Goal: Find specific page/section: Find specific page/section

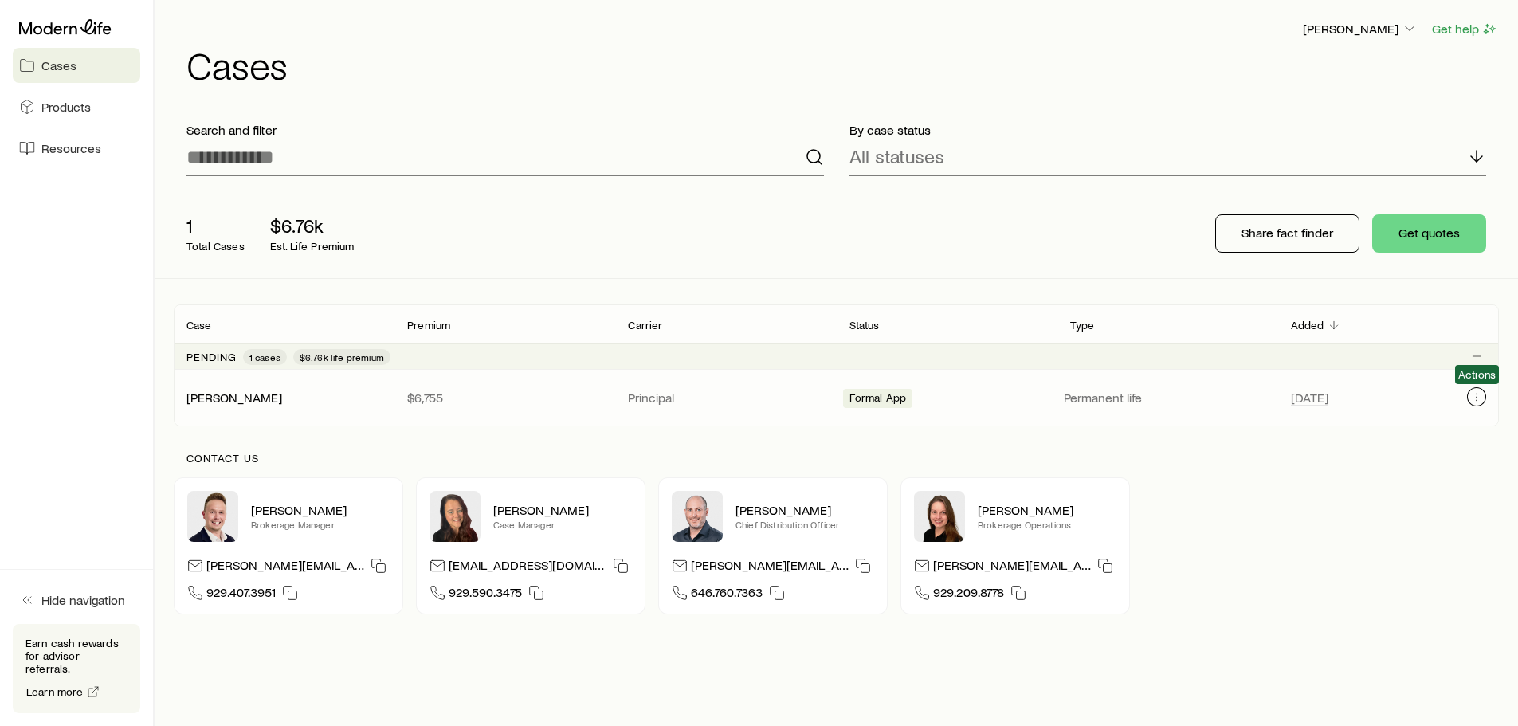
click at [1478, 399] on icon "Client cases" at bounding box center [1477, 397] width 13 height 13
click at [873, 398] on span "Formal App" at bounding box center [878, 399] width 57 height 17
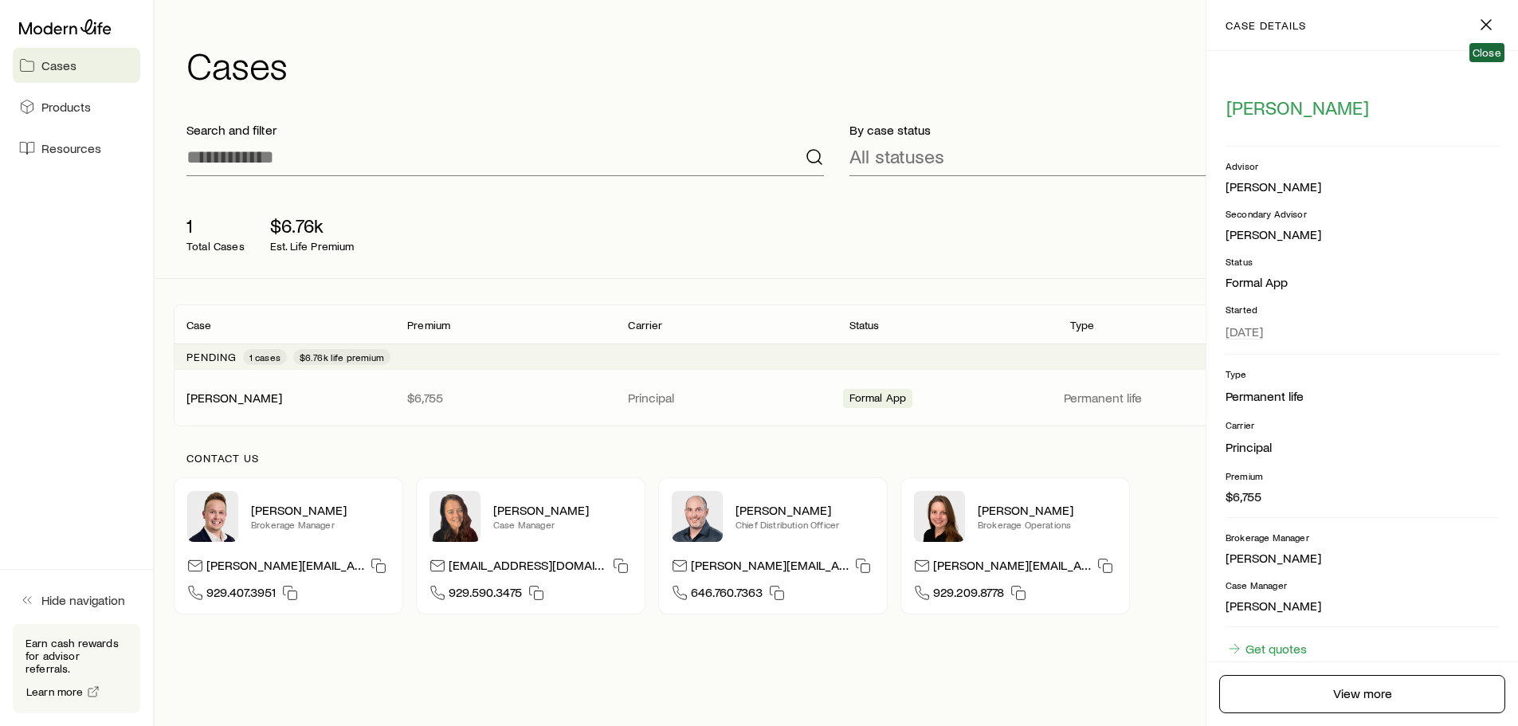
drag, startPoint x: 1486, startPoint y: 23, endPoint x: 1210, endPoint y: 89, distance: 283.6
click at [1210, 89] on div "[PERSON_NAME] Advisor [PERSON_NAME] Secondary Advisor [PERSON_NAME] Status Form…" at bounding box center [1363, 356] width 312 height 611
click at [1483, 29] on line "button" at bounding box center [1487, 25] width 10 height 10
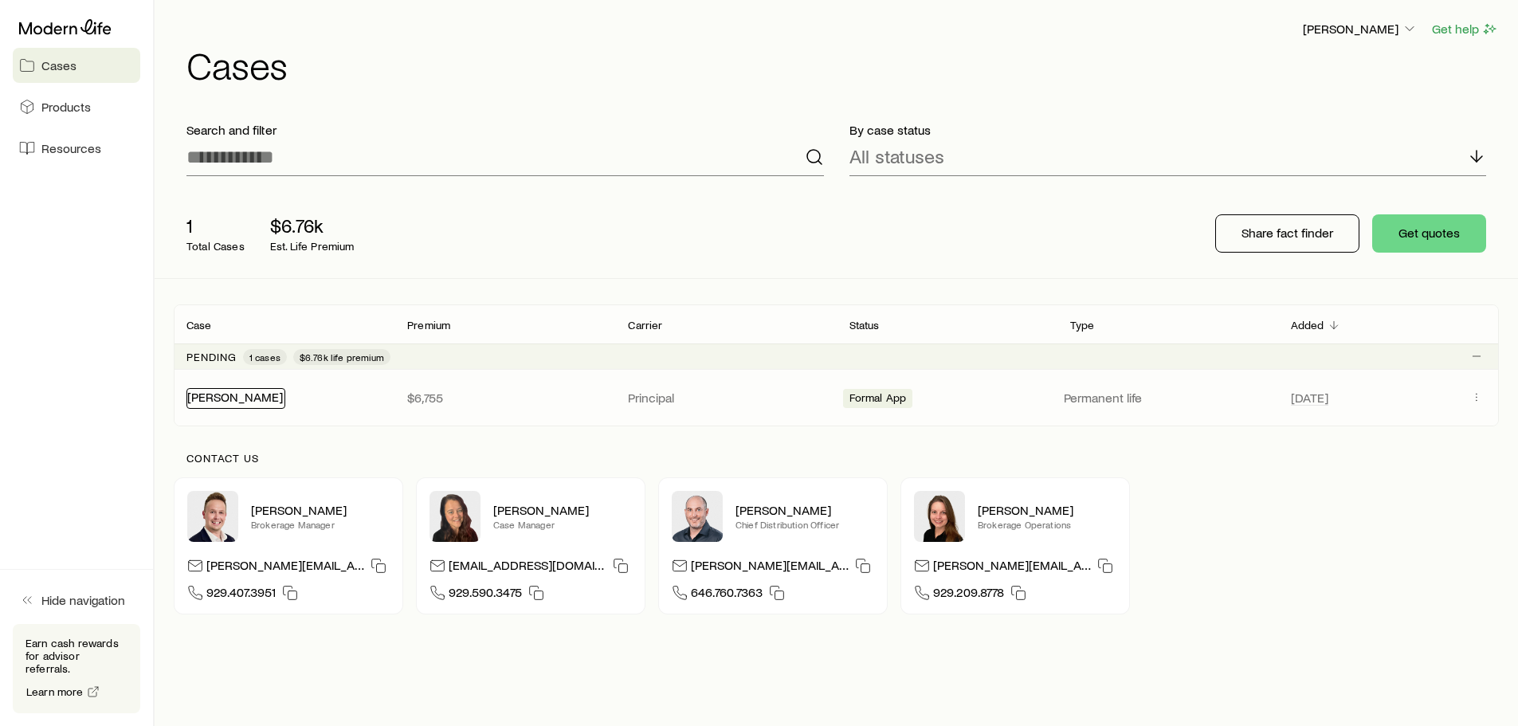
click at [232, 399] on link "[PERSON_NAME]" at bounding box center [235, 396] width 96 height 15
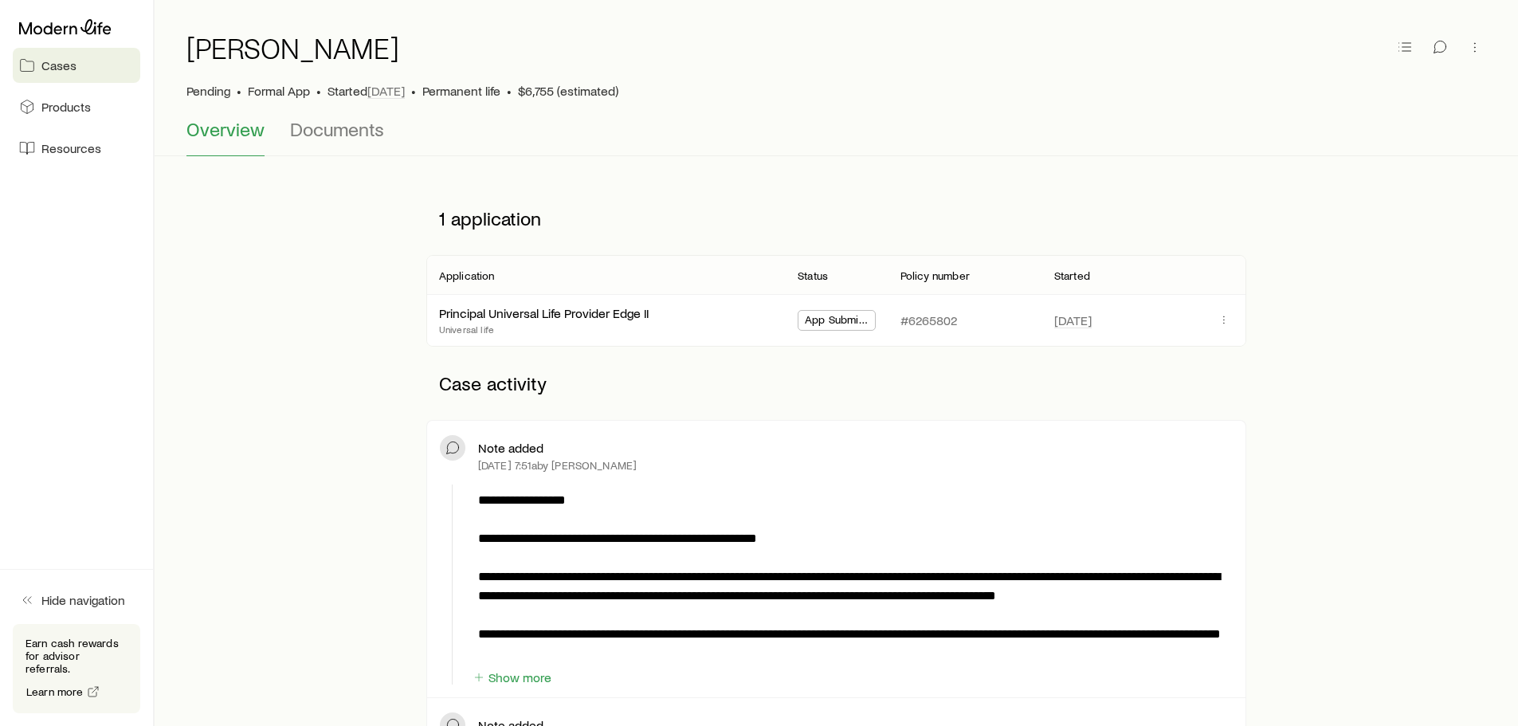
scroll to position [37, 0]
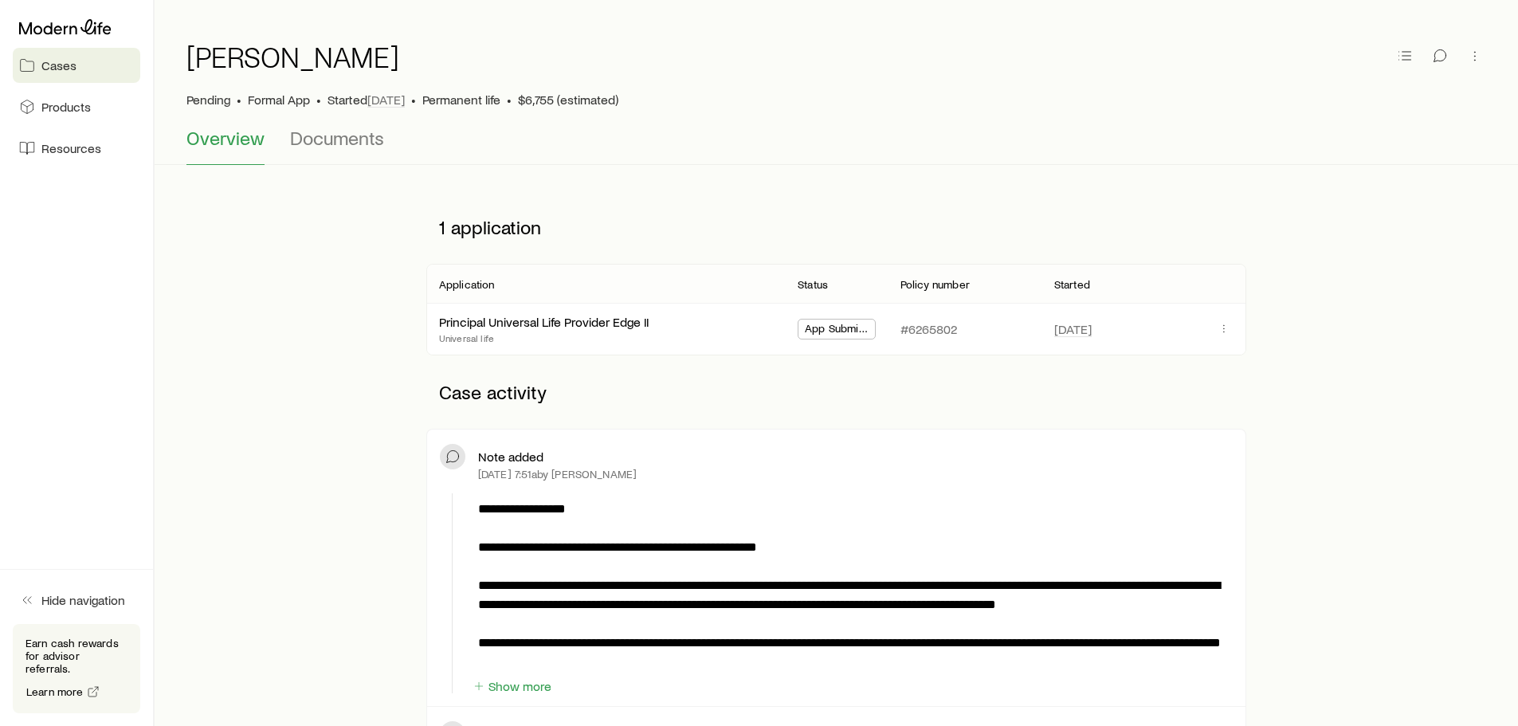
click at [1000, 450] on div "Note added" at bounding box center [855, 457] width 755 height 16
